Goal: Task Accomplishment & Management: Use online tool/utility

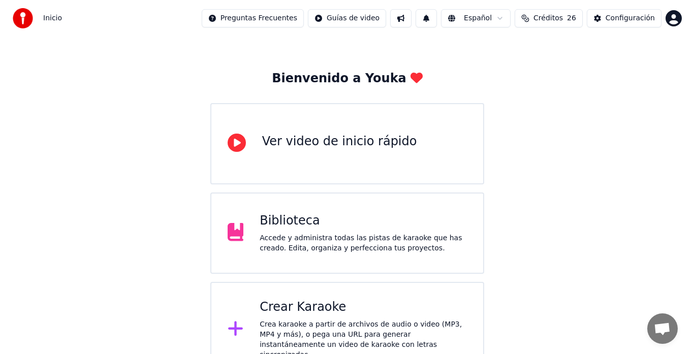
scroll to position [40, 0]
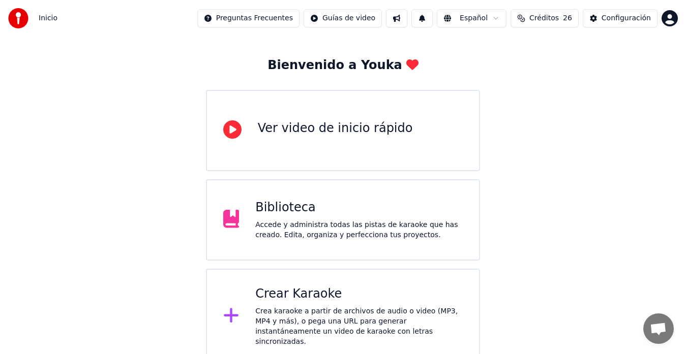
click at [307, 297] on div "Crear Karaoke" at bounding box center [358, 294] width 207 height 16
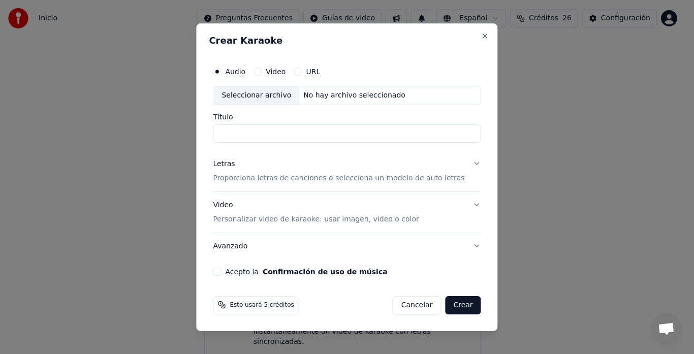
click at [266, 102] on div "Seleccionar archivo" at bounding box center [256, 95] width 86 height 18
click at [248, 170] on div "Letras Proporciona letras de canciones o selecciona un modelo de auto letras" at bounding box center [339, 171] width 252 height 24
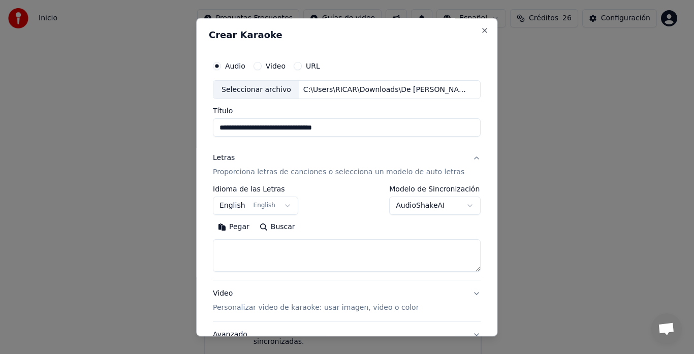
type input "**********"
click at [253, 209] on button "English English" at bounding box center [255, 206] width 85 height 18
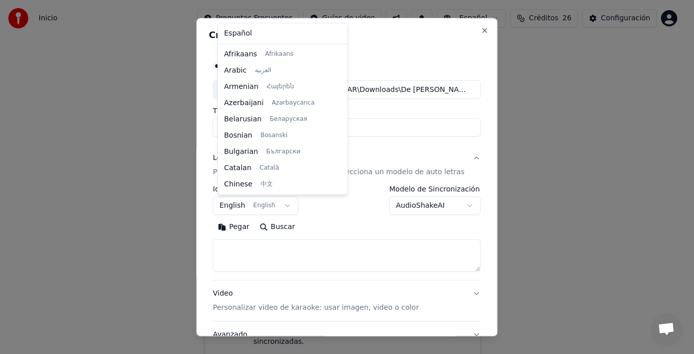
scroll to position [81, 0]
select select "**"
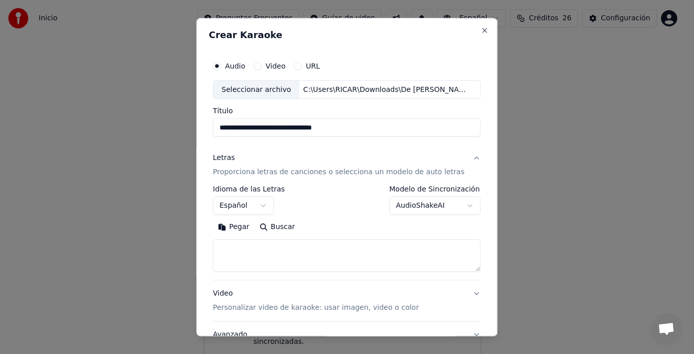
click at [246, 230] on button "Pegar" at bounding box center [234, 228] width 42 height 16
click at [345, 228] on button "Expandir" at bounding box center [333, 228] width 53 height 16
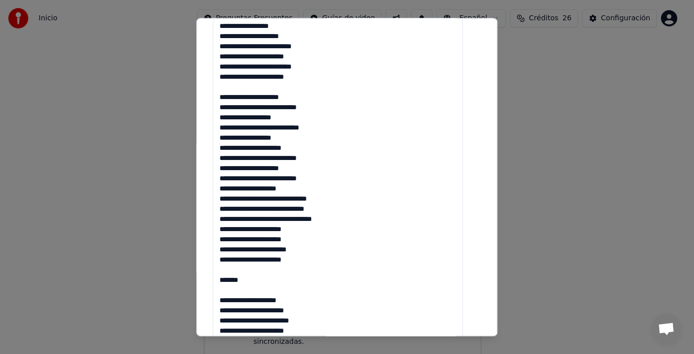
scroll to position [305, 0]
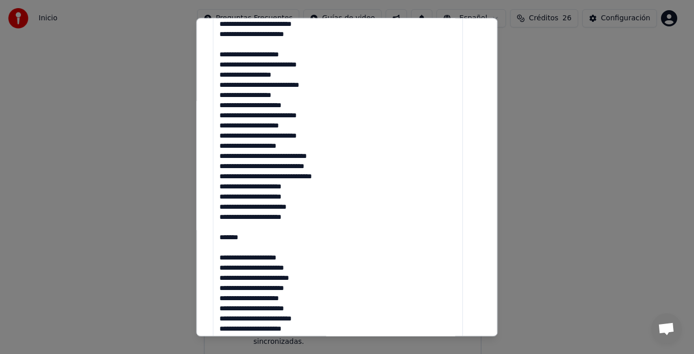
click at [272, 168] on textarea at bounding box center [338, 243] width 250 height 617
click at [257, 237] on textarea at bounding box center [338, 243] width 250 height 617
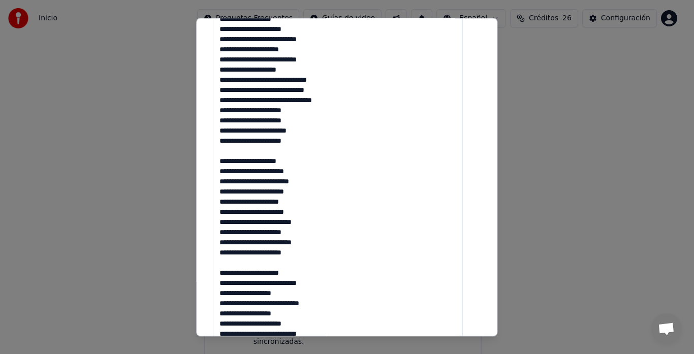
scroll to position [408, 0]
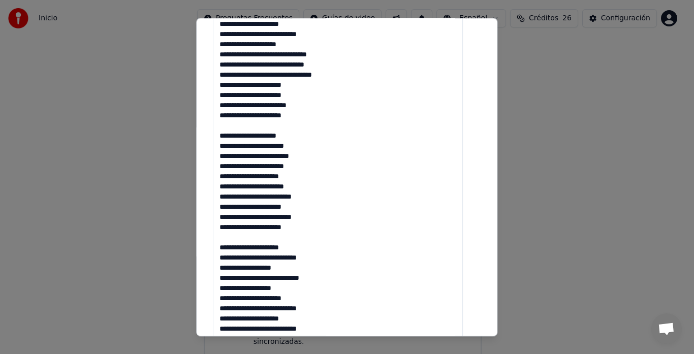
click at [275, 175] on textarea at bounding box center [338, 140] width 250 height 617
drag, startPoint x: 278, startPoint y: 176, endPoint x: 281, endPoint y: 182, distance: 6.4
click at [278, 177] on textarea at bounding box center [338, 140] width 250 height 617
click at [272, 155] on textarea at bounding box center [338, 140] width 250 height 617
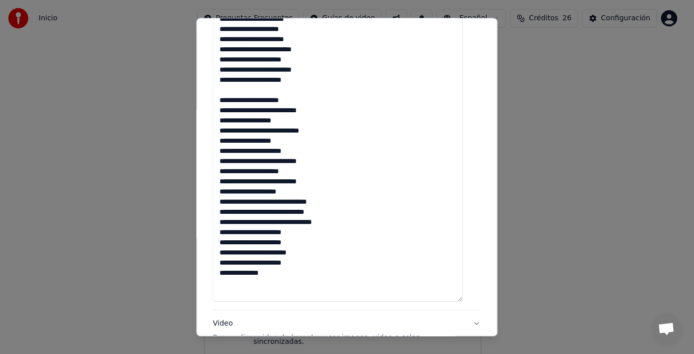
scroll to position [560, 0]
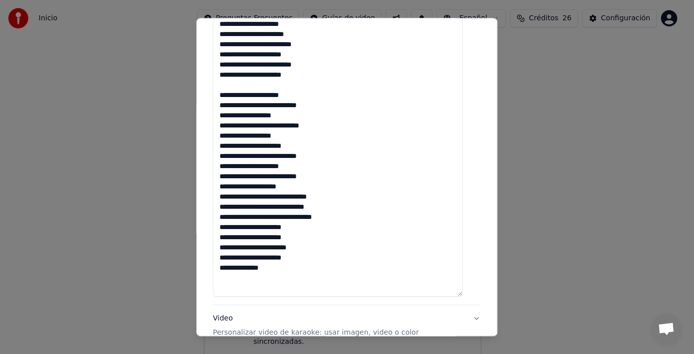
type textarea "**********"
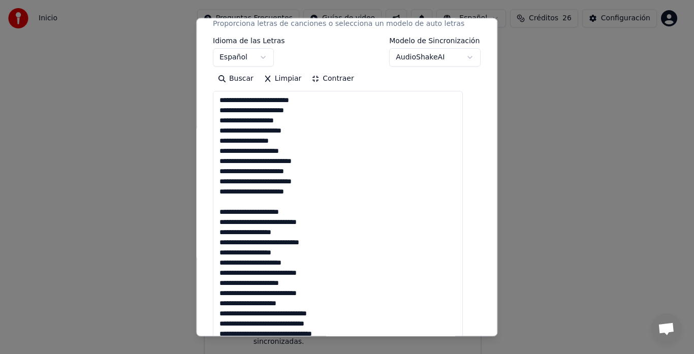
scroll to position [60, 0]
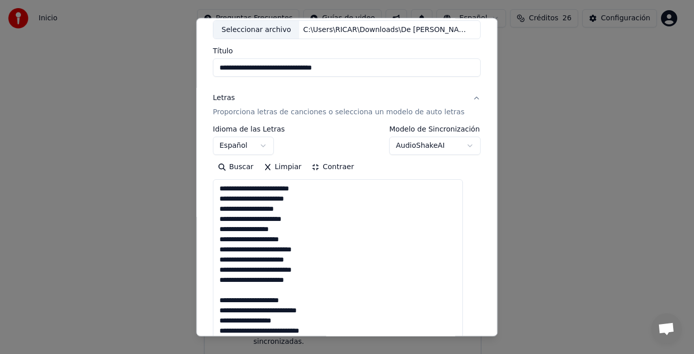
click at [335, 165] on button "Contraer" at bounding box center [333, 168] width 52 height 16
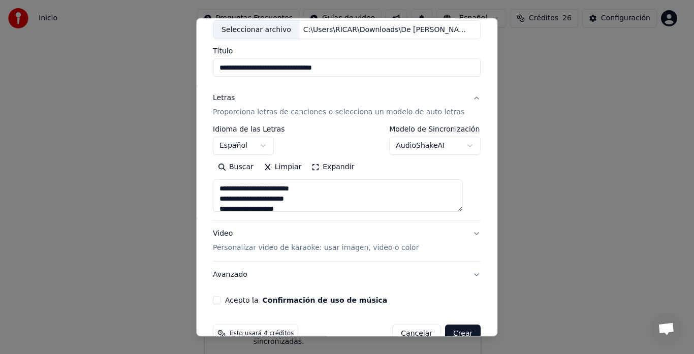
drag, startPoint x: 314, startPoint y: 69, endPoint x: 186, endPoint y: 37, distance: 132.1
click at [186, 37] on body "**********" at bounding box center [343, 162] width 686 height 405
click at [261, 71] on input "**********" at bounding box center [347, 68] width 268 height 18
click at [262, 71] on input "**********" at bounding box center [347, 68] width 268 height 18
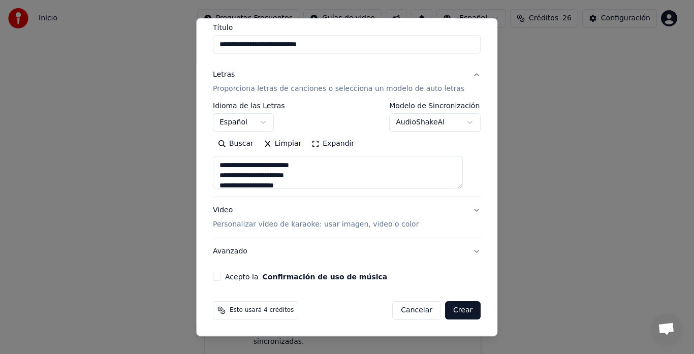
type input "**********"
click at [445, 313] on button "Crear" at bounding box center [463, 311] width 36 height 18
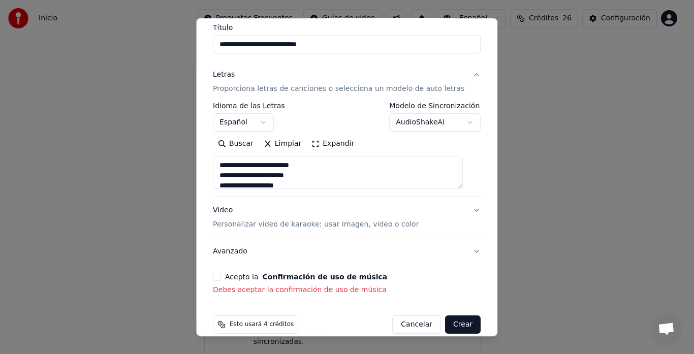
click at [221, 277] on button "Acepto la Confirmación de uso de música" at bounding box center [217, 277] width 8 height 8
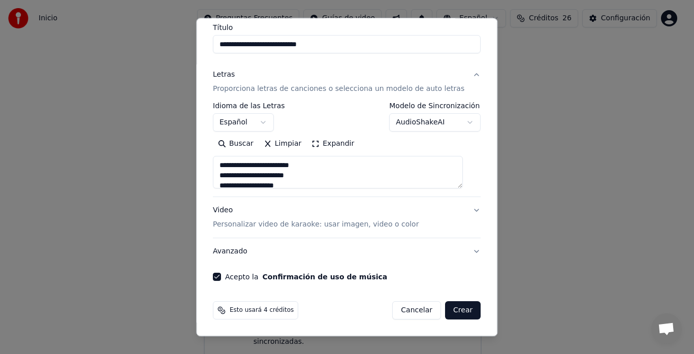
click at [452, 308] on button "Crear" at bounding box center [463, 311] width 36 height 18
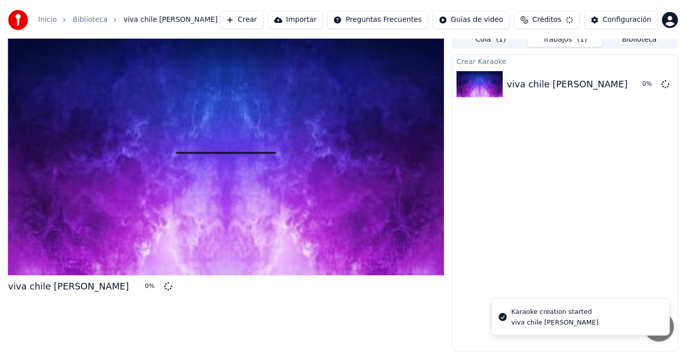
scroll to position [8, 0]
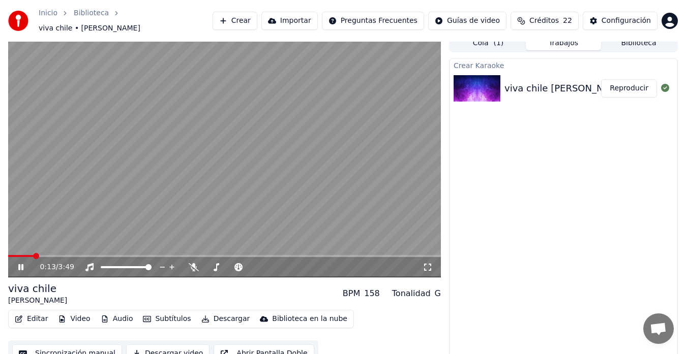
click at [183, 221] on video at bounding box center [224, 155] width 432 height 243
click at [8, 259] on span at bounding box center [11, 256] width 6 height 6
click at [144, 227] on video at bounding box center [224, 155] width 432 height 243
click at [138, 231] on video at bounding box center [224, 155] width 432 height 243
click at [40, 312] on button "Editar" at bounding box center [31, 319] width 41 height 14
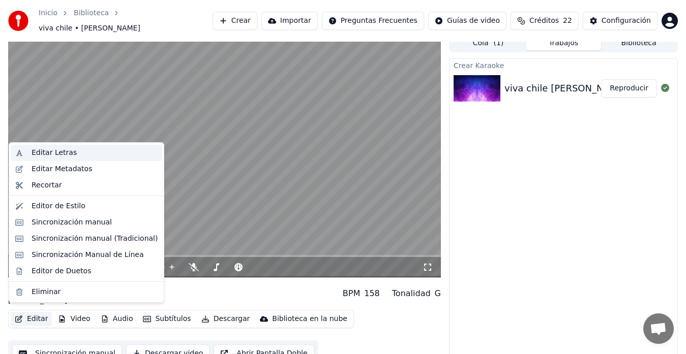
click at [69, 157] on div "Editar Letras" at bounding box center [54, 153] width 45 height 10
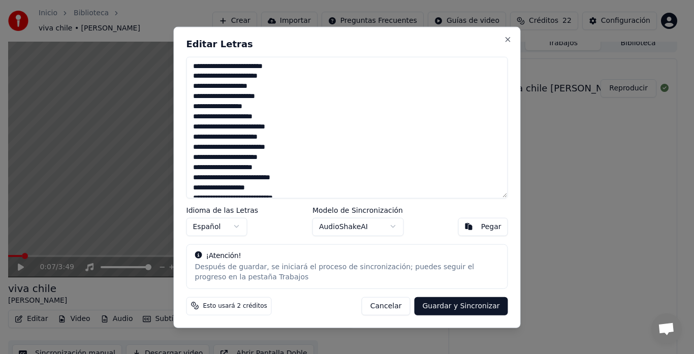
click at [503, 38] on div "Editar Letras Idioma de las Letras Español Modelo de Sincronización AudioShakeA…" at bounding box center [347, 176] width 347 height 301
click at [508, 41] on button "Close" at bounding box center [508, 39] width 8 height 8
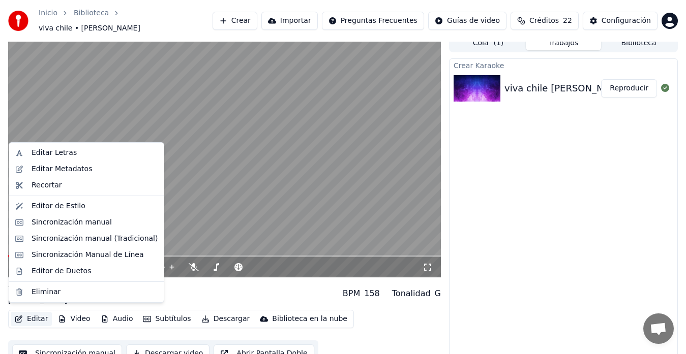
click at [40, 313] on button "Editar" at bounding box center [31, 319] width 41 height 14
click at [39, 150] on div "Editar Letras" at bounding box center [54, 153] width 45 height 10
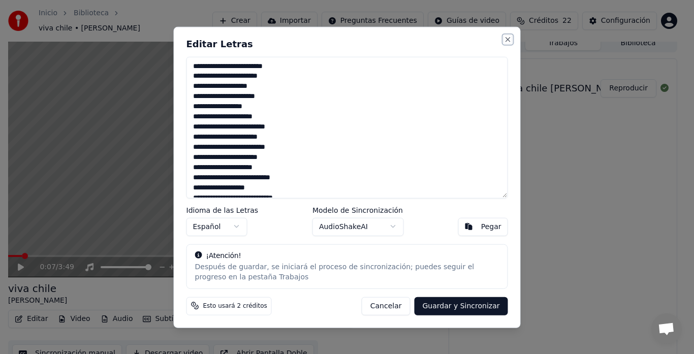
click at [509, 40] on button "Close" at bounding box center [508, 39] width 8 height 8
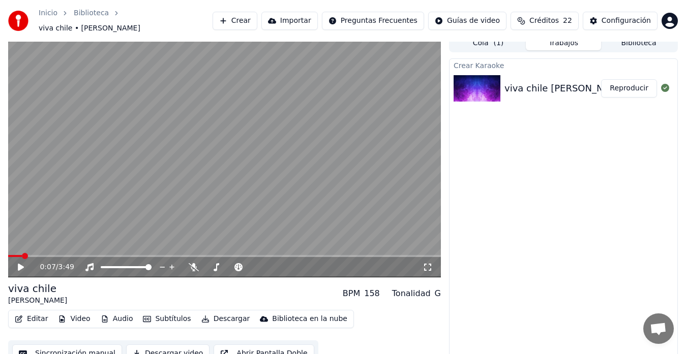
click at [36, 316] on button "Editar" at bounding box center [31, 319] width 41 height 14
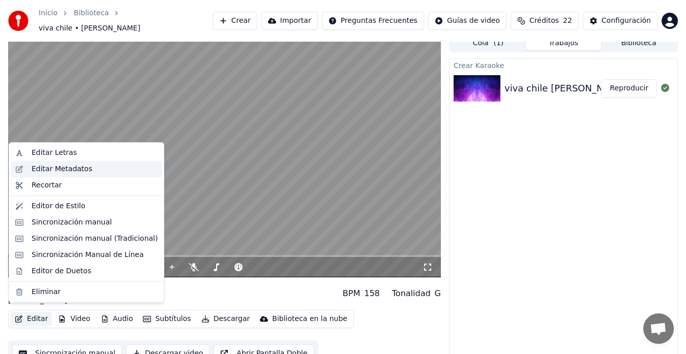
click at [61, 169] on div "Editar Metadatos" at bounding box center [62, 169] width 60 height 10
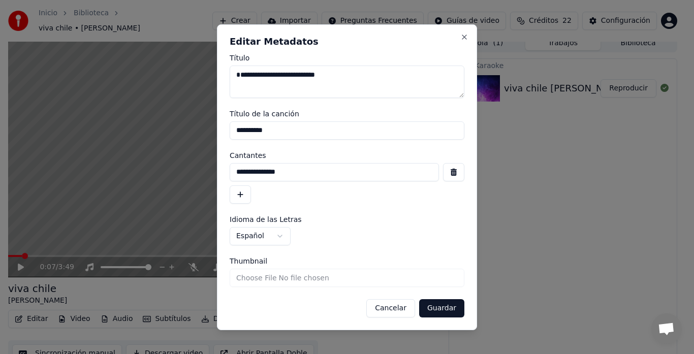
click at [238, 73] on textarea "**********" at bounding box center [347, 82] width 235 height 33
click at [256, 74] on textarea "**********" at bounding box center [347, 82] width 235 height 33
type textarea "**********"
click at [426, 305] on button "Guardar" at bounding box center [441, 308] width 45 height 18
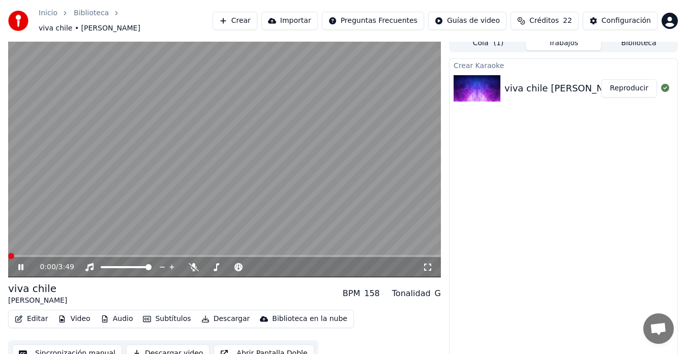
click at [8, 253] on span at bounding box center [11, 256] width 6 height 6
click at [21, 264] on icon at bounding box center [27, 267] width 23 height 8
click at [28, 312] on button "Editar" at bounding box center [31, 319] width 41 height 14
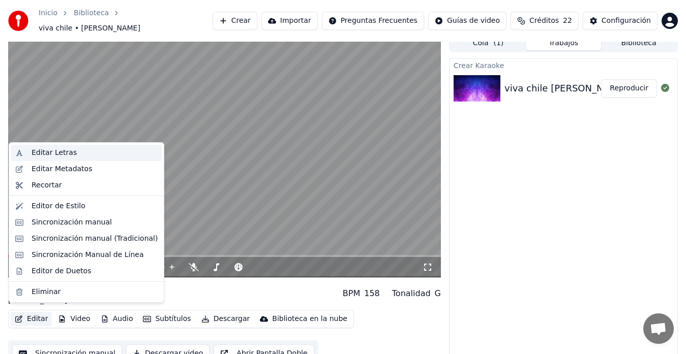
click at [72, 154] on div "Editar Letras" at bounding box center [95, 153] width 126 height 10
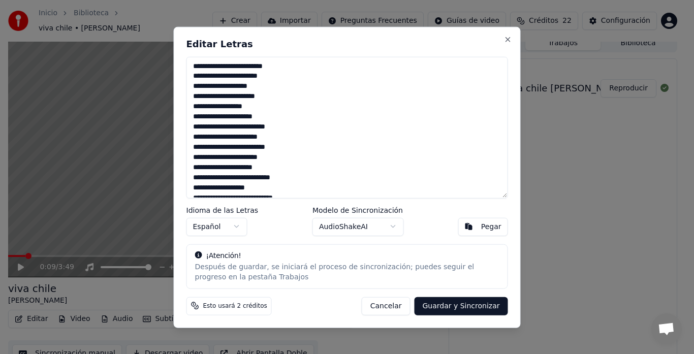
click at [503, 41] on h2 "Editar Letras" at bounding box center [348, 43] width 322 height 9
click at [506, 40] on button "Close" at bounding box center [508, 39] width 8 height 8
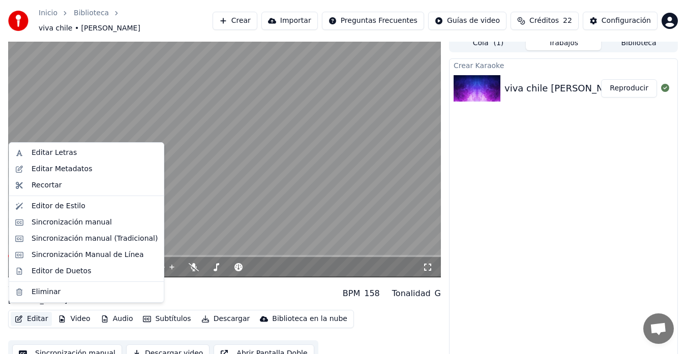
click at [25, 314] on button "Editar" at bounding box center [31, 319] width 41 height 14
click at [79, 172] on div "Editar Metadatos" at bounding box center [62, 169] width 60 height 10
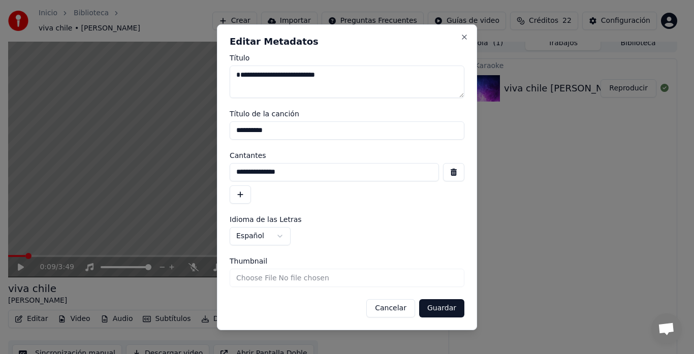
click at [239, 131] on input "**********" at bounding box center [347, 130] width 235 height 18
drag, startPoint x: 253, startPoint y: 131, endPoint x: 254, endPoint y: 144, distance: 12.7
click at [253, 132] on input "**********" at bounding box center [347, 130] width 235 height 18
type input "**********"
click at [429, 305] on button "Guardar" at bounding box center [441, 308] width 45 height 18
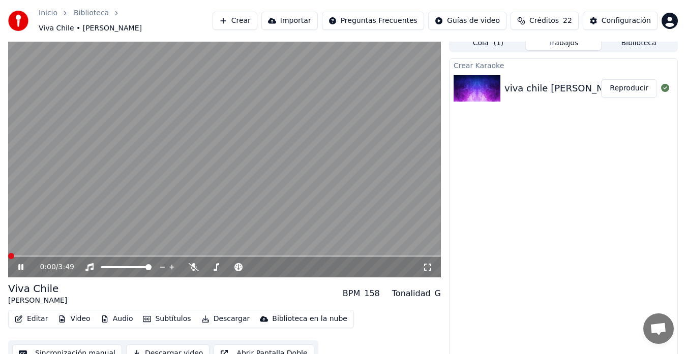
click at [8, 253] on span at bounding box center [11, 256] width 6 height 6
click at [22, 264] on icon at bounding box center [20, 267] width 5 height 6
click at [210, 314] on button "Descargar" at bounding box center [225, 319] width 57 height 14
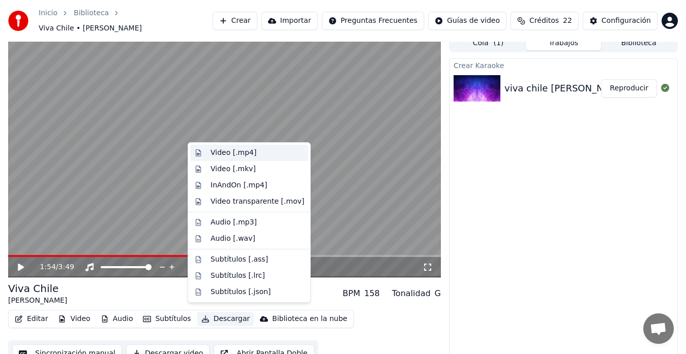
click at [269, 155] on div "Video [.mp4]" at bounding box center [257, 153] width 94 height 10
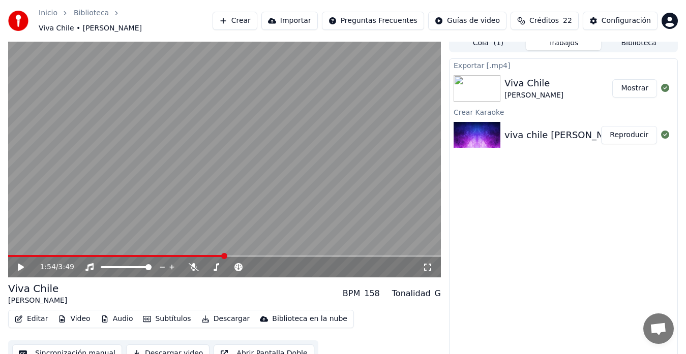
click at [633, 83] on button "Mostrar" at bounding box center [634, 88] width 45 height 18
